Goal: Register for event/course

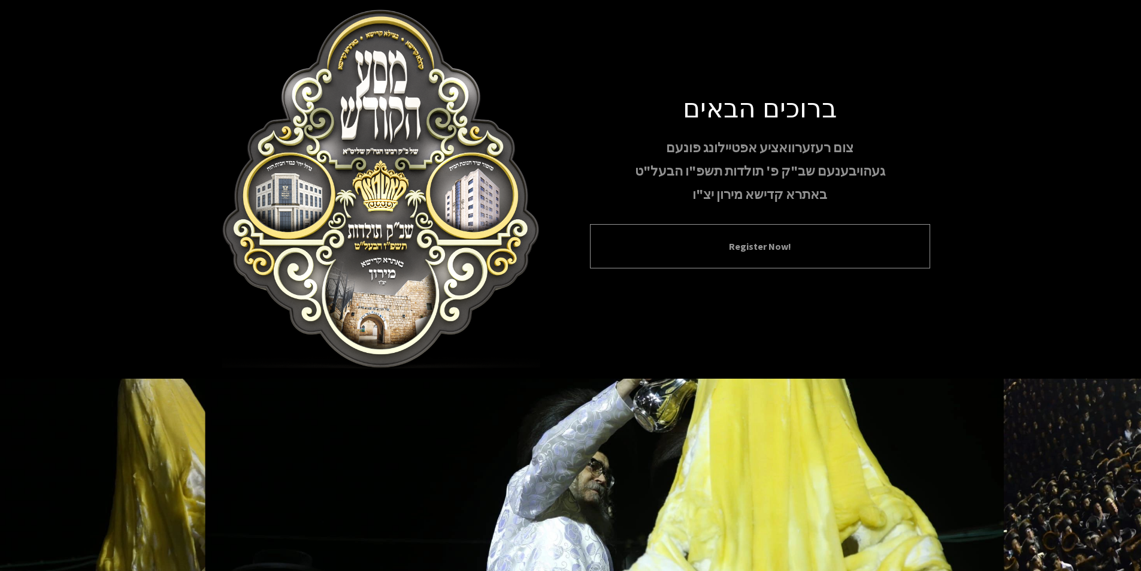
click at [757, 241] on button "Register Now!" at bounding box center [760, 246] width 310 height 14
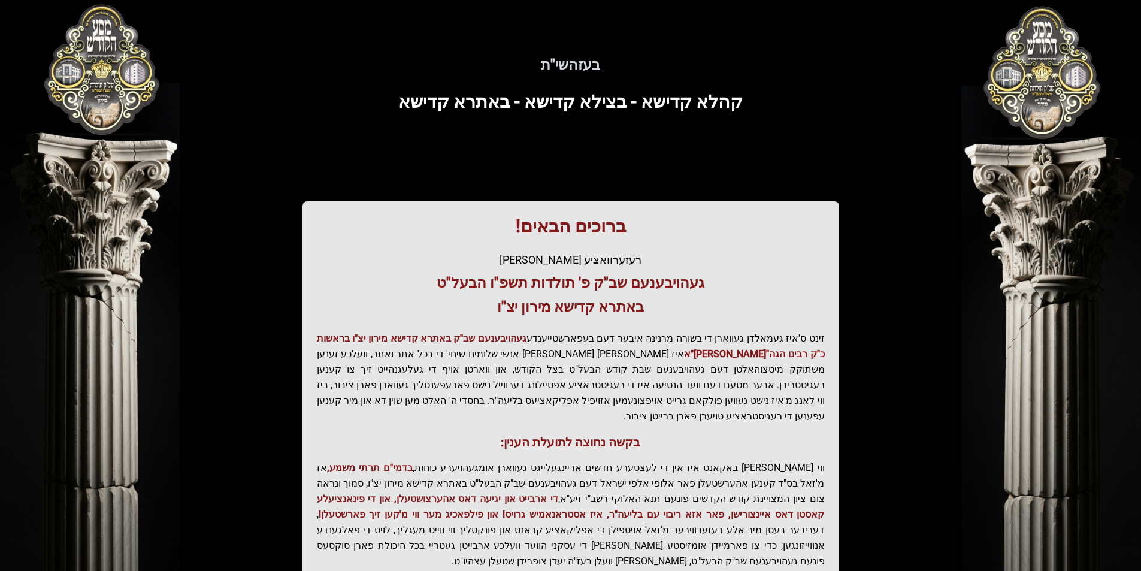
scroll to position [123, 0]
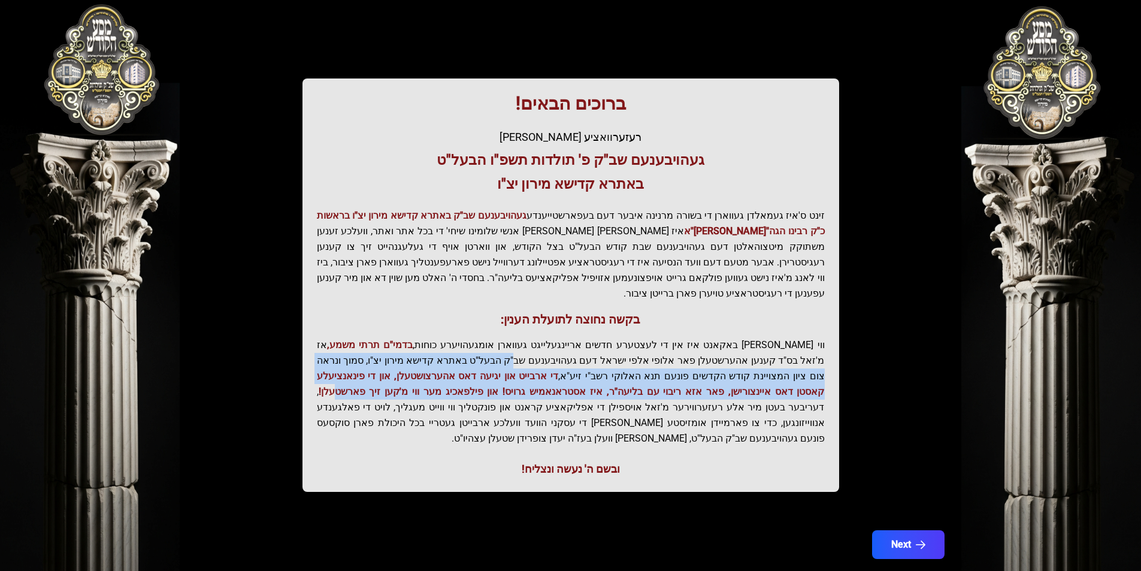
drag, startPoint x: 619, startPoint y: 347, endPoint x: 592, endPoint y: 374, distance: 38.1
click at [541, 373] on p "ווי שוין ברייט באקאנט איז אין די לעצטערע חדשים אריינגעלייגט געווארן אומגעהויערע…" at bounding box center [571, 391] width 508 height 109
click at [610, 370] on span "די ארבייט און יגיעה דאס אהערצושטעלן, און די פינאנציעלע קאסטן דאס איינצורישן, פא…" at bounding box center [571, 383] width 508 height 27
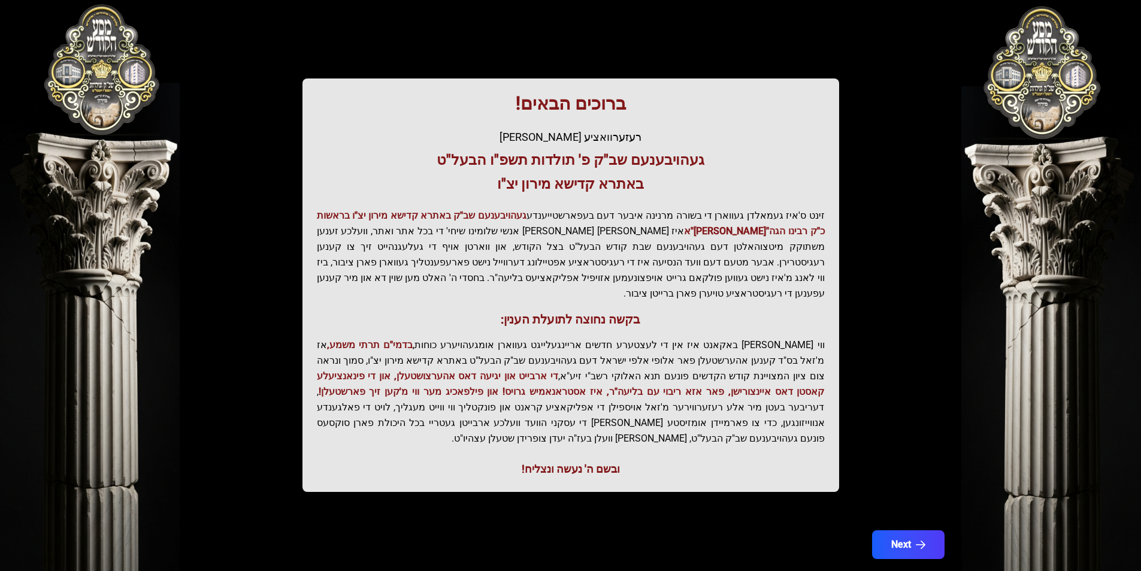
click at [733, 263] on p "זינט ס'איז געמאלדן געווארן די בשורה מרנינה איבער דעם בעפארשטייענדע געהויבענעם ש…" at bounding box center [571, 254] width 508 height 93
click at [913, 530] on button "Next" at bounding box center [908, 545] width 76 height 30
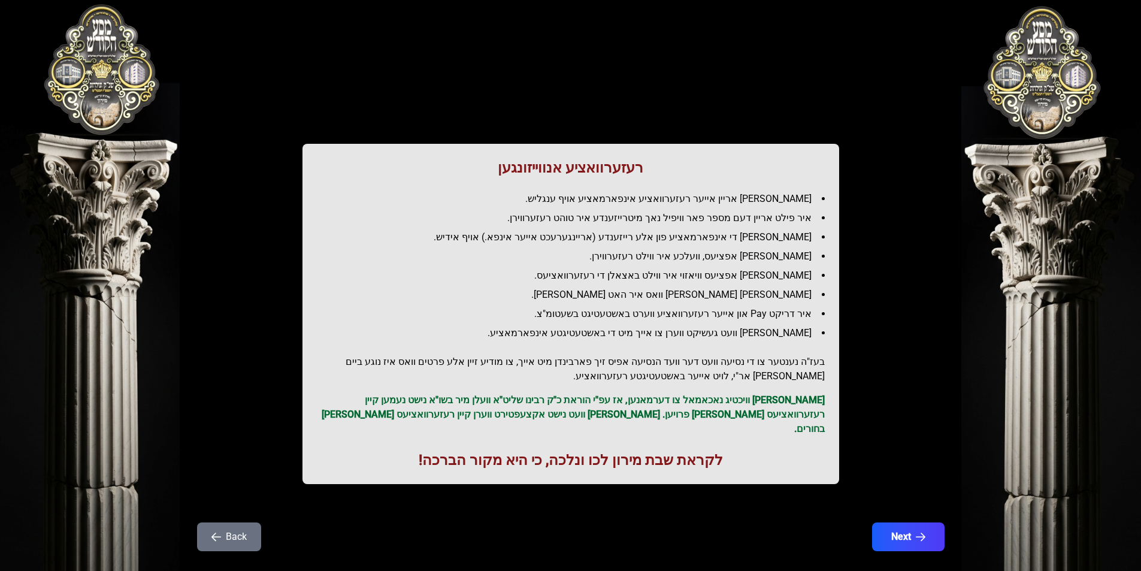
click at [913, 522] on button "Next" at bounding box center [908, 536] width 72 height 29
